Goal: Task Accomplishment & Management: Manage account settings

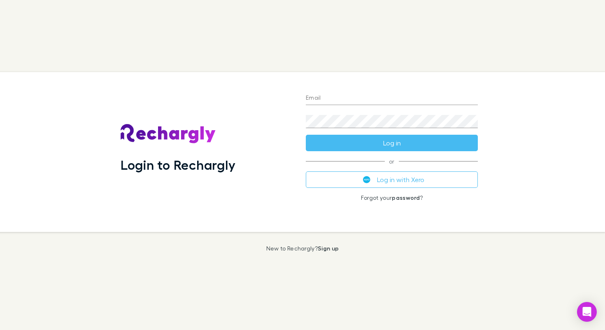
click at [346, 100] on input "Email" at bounding box center [392, 98] width 172 height 13
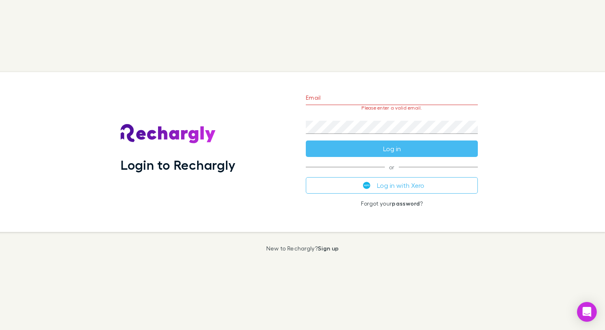
click at [390, 93] on input "Email" at bounding box center [392, 98] width 172 height 13
type input "**********"
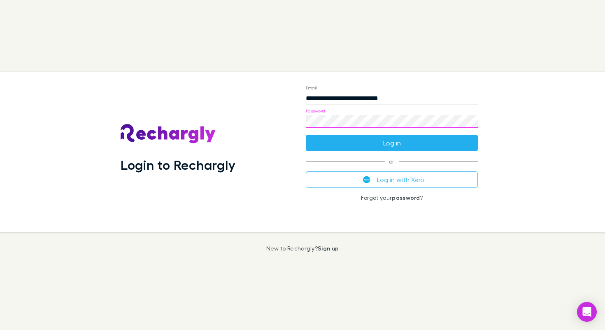
click at [353, 143] on button "Log in" at bounding box center [392, 143] width 172 height 16
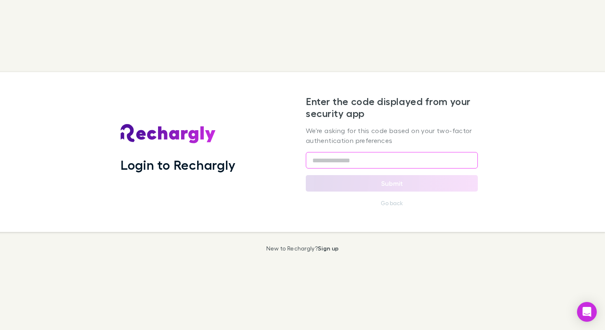
click at [323, 159] on input "text" at bounding box center [392, 160] width 172 height 16
click at [318, 162] on input "text" at bounding box center [392, 160] width 172 height 16
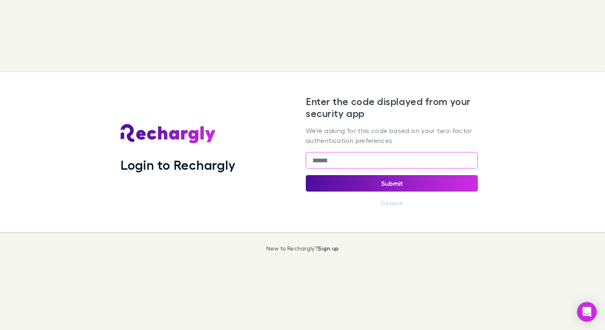
type input "******"
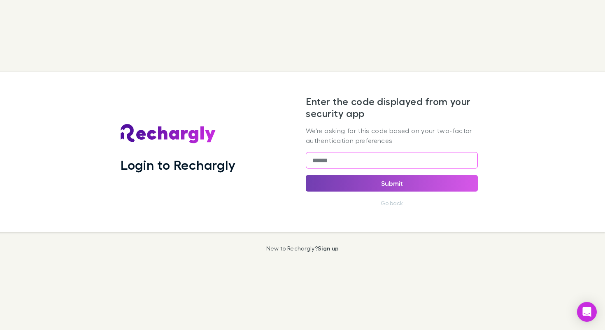
click at [343, 184] on button "Submit" at bounding box center [392, 183] width 172 height 16
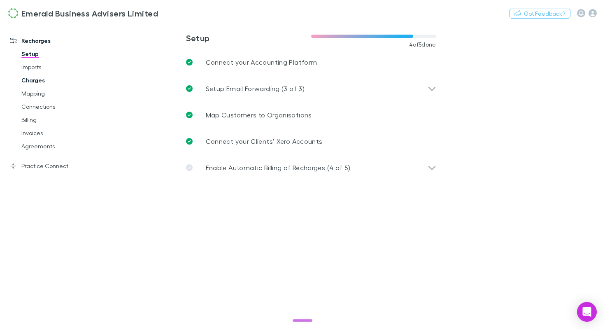
click at [40, 79] on link "Charges" at bounding box center [57, 80] width 88 height 13
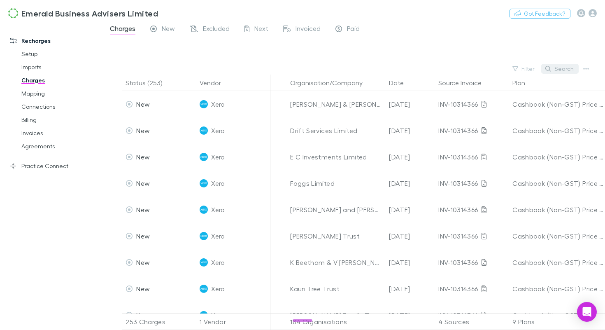
click at [556, 72] on button "Search" at bounding box center [559, 69] width 37 height 10
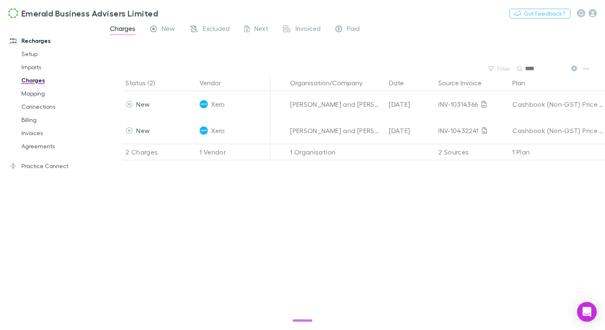
type input "****"
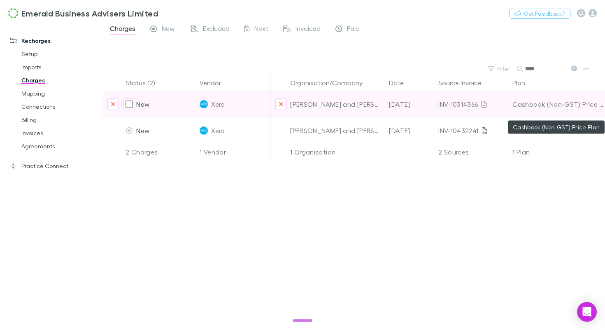
click at [588, 107] on div "Cashbook (Non-GST) Price Plan" at bounding box center [558, 104] width 92 height 26
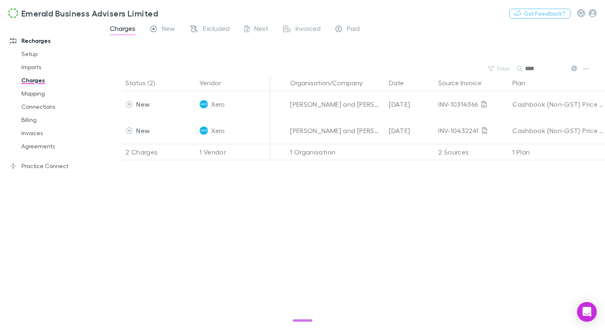
click at [574, 184] on div "Status (2) Vendor Organisation/Company Date Source Invoice Plan Details/Descrip…" at bounding box center [353, 201] width 502 height 255
click at [41, 96] on link "Mapping" at bounding box center [57, 93] width 88 height 13
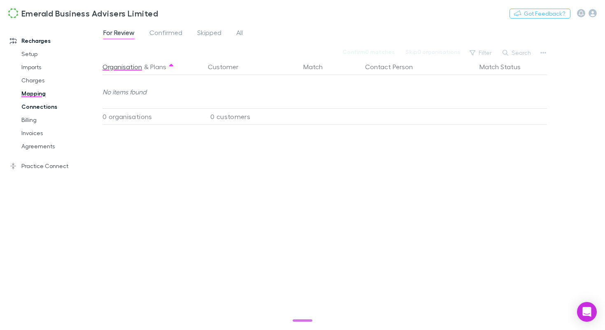
click at [46, 108] on link "Connections" at bounding box center [57, 106] width 88 height 13
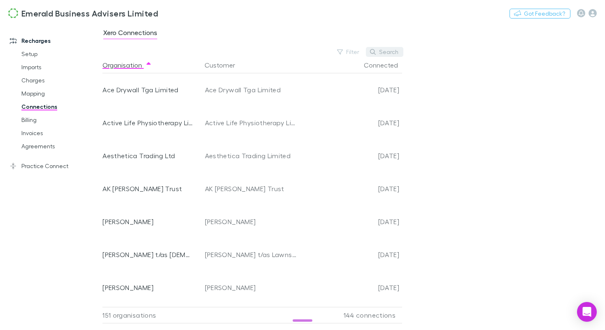
click at [381, 56] on button "Search" at bounding box center [384, 52] width 37 height 10
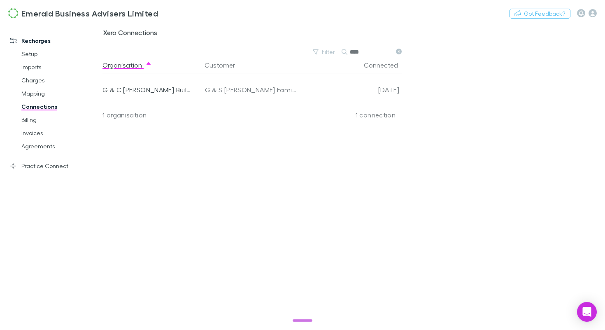
type input "****"
click at [34, 120] on link "Billing" at bounding box center [57, 119] width 88 height 13
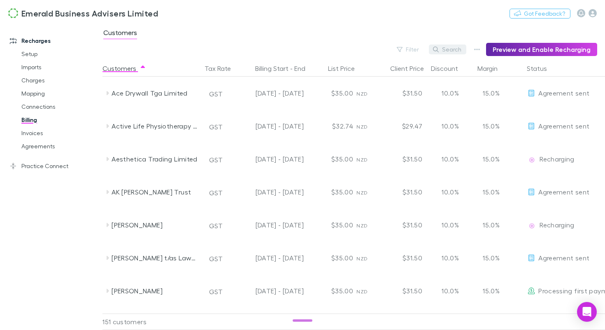
click at [466, 49] on button "Search" at bounding box center [447, 49] width 37 height 10
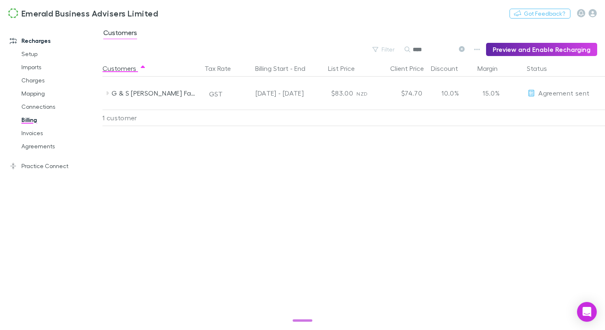
type input "****"
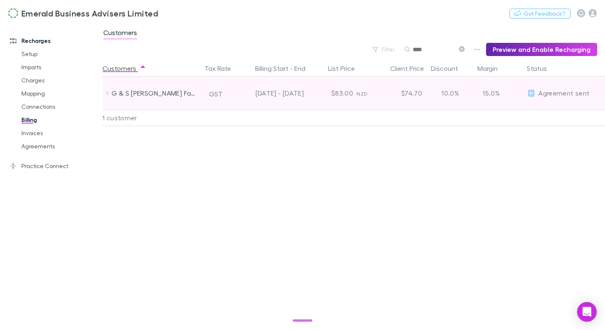
click at [107, 96] on icon at bounding box center [107, 93] width 7 height 7
click at [109, 95] on icon at bounding box center [107, 93] width 7 height 7
click at [108, 95] on icon at bounding box center [107, 93] width 7 height 7
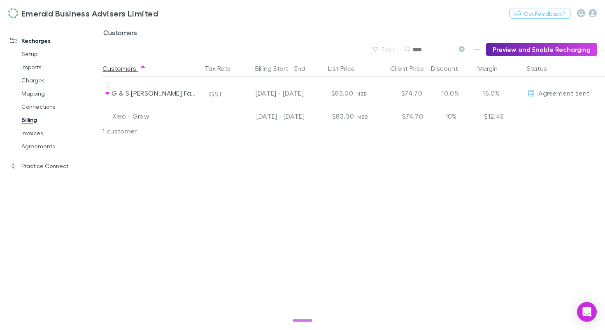
click at [118, 117] on div "Xero - Grow" at bounding box center [155, 115] width 86 height 13
click at [40, 133] on link "Invoices" at bounding box center [57, 132] width 88 height 13
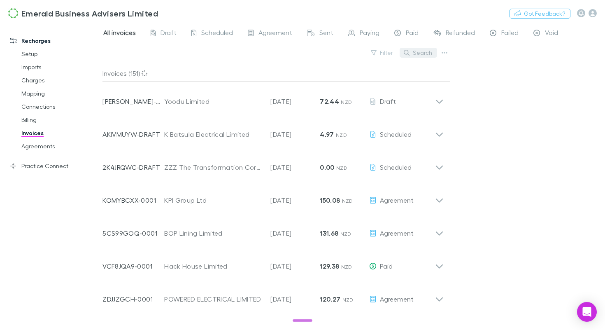
click at [425, 57] on button "Search" at bounding box center [418, 53] width 37 height 10
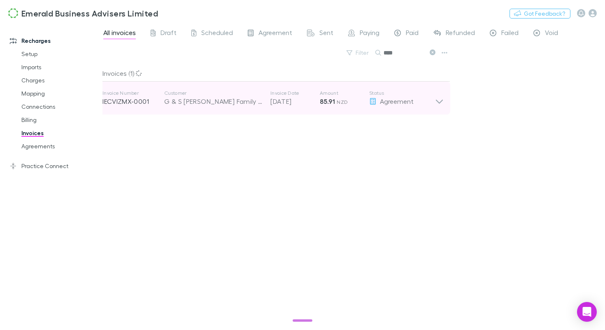
type input "****"
click at [439, 102] on icon at bounding box center [439, 102] width 7 height 4
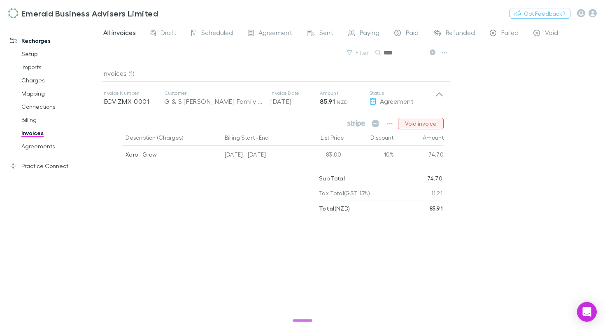
click at [427, 125] on button "Void invoice" at bounding box center [421, 124] width 46 height 12
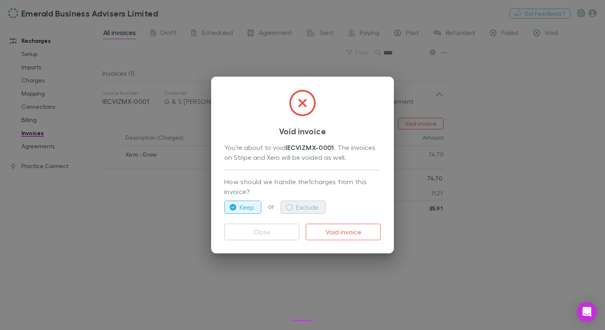
click at [287, 207] on icon "button" at bounding box center [289, 207] width 7 height 7
click at [250, 205] on button "Keep" at bounding box center [242, 206] width 37 height 13
click at [269, 228] on button "Close" at bounding box center [261, 231] width 75 height 16
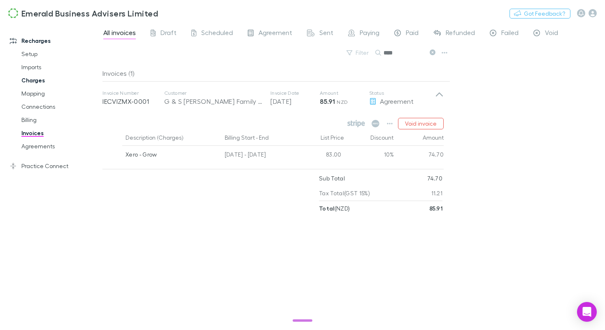
click at [30, 81] on link "Charges" at bounding box center [57, 80] width 88 height 13
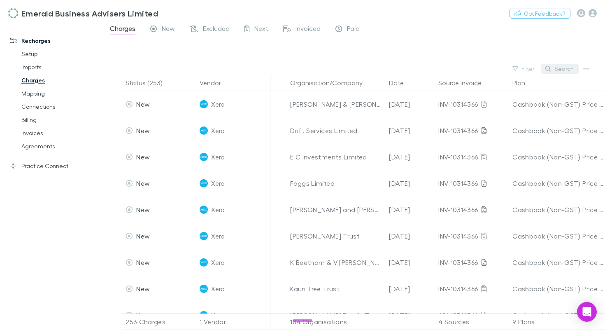
click at [560, 70] on button "Search" at bounding box center [559, 69] width 37 height 10
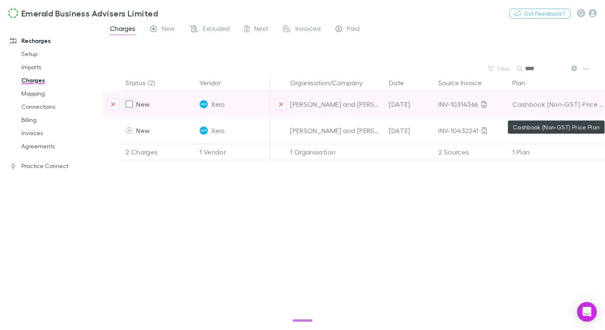
type input "****"
click at [555, 105] on div "Cashbook (Non-GST) Price Plan" at bounding box center [558, 104] width 92 height 26
click at [485, 107] on icon at bounding box center [483, 104] width 5 height 7
